Goal: Task Accomplishment & Management: Complete application form

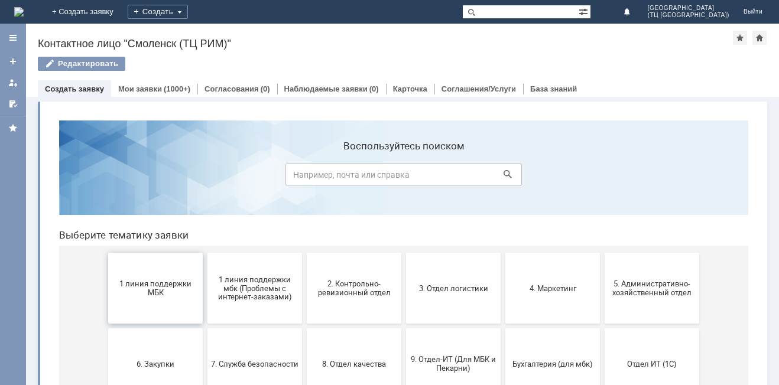
click at [152, 282] on span "1 линия поддержки МБК" at bounding box center [155, 289] width 87 height 18
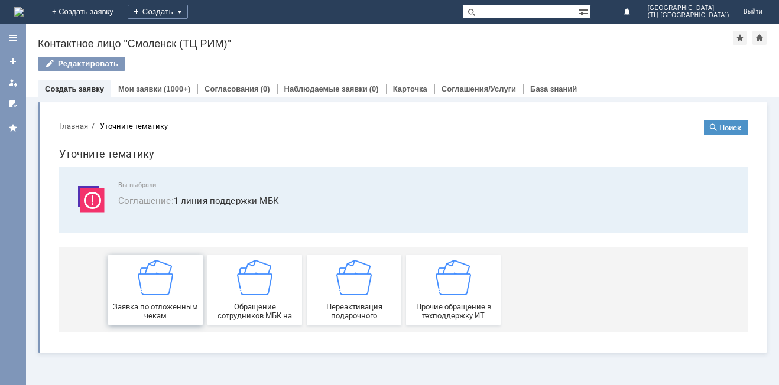
click at [152, 298] on div "Заявка по отложенным чекам" at bounding box center [155, 290] width 87 height 60
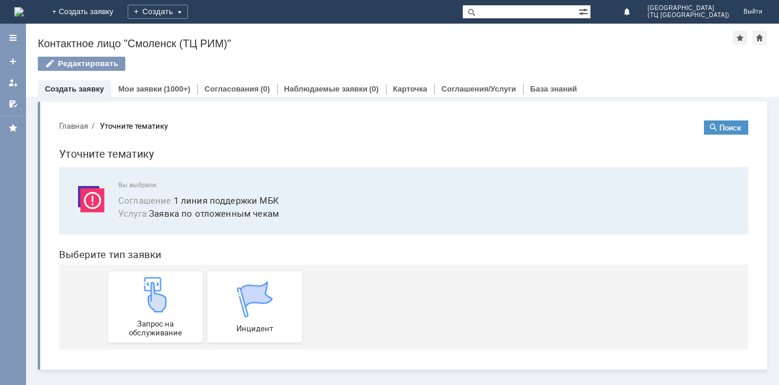
click at [152, 298] on img at bounding box center [155, 294] width 35 height 35
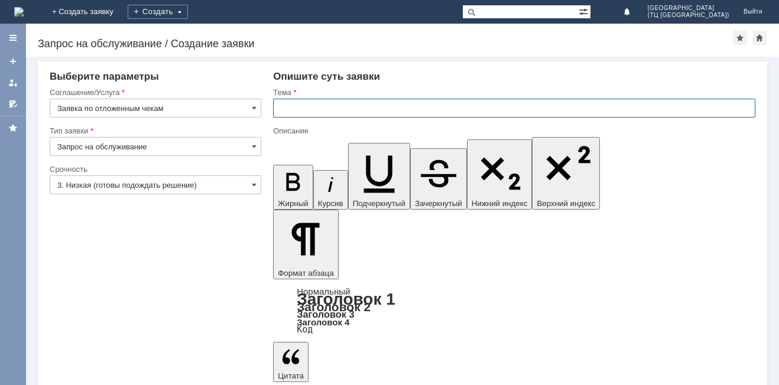
drag, startPoint x: 278, startPoint y: 108, endPoint x: 363, endPoint y: 137, distance: 89.1
click at [279, 108] on input "text" at bounding box center [514, 108] width 482 height 19
type input "удалить чек"
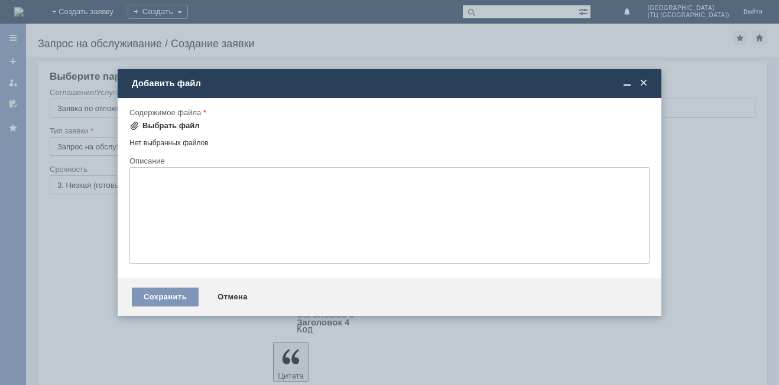
click at [177, 124] on div "Выбрать файл" at bounding box center [170, 125] width 57 height 9
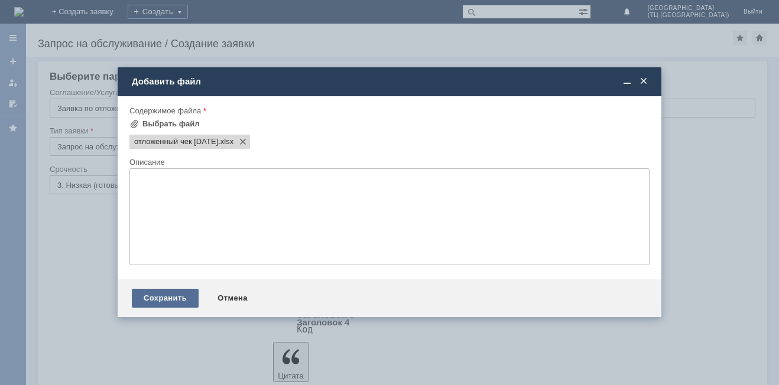
click at [167, 295] on div "Сохранить" at bounding box center [165, 298] width 67 height 19
